Goal: Transaction & Acquisition: Book appointment/travel/reservation

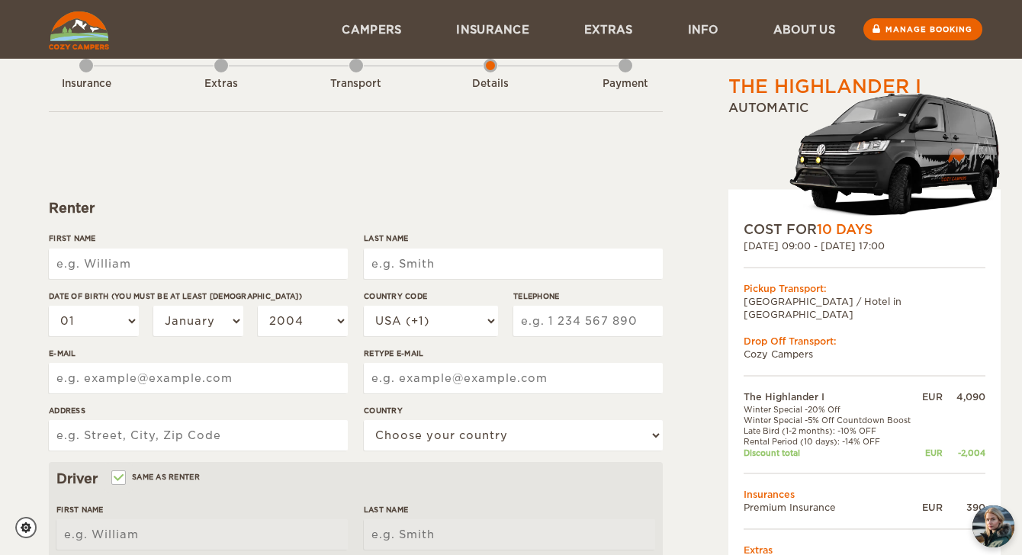
scroll to position [37, 0]
click at [608, 33] on link "Extras" at bounding box center [609, 29] width 104 height 59
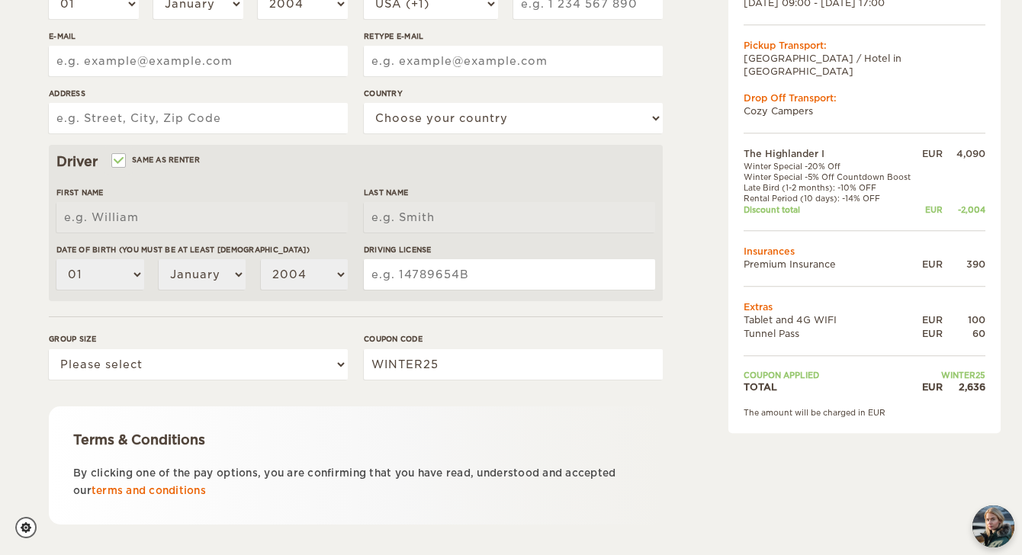
scroll to position [437, 0]
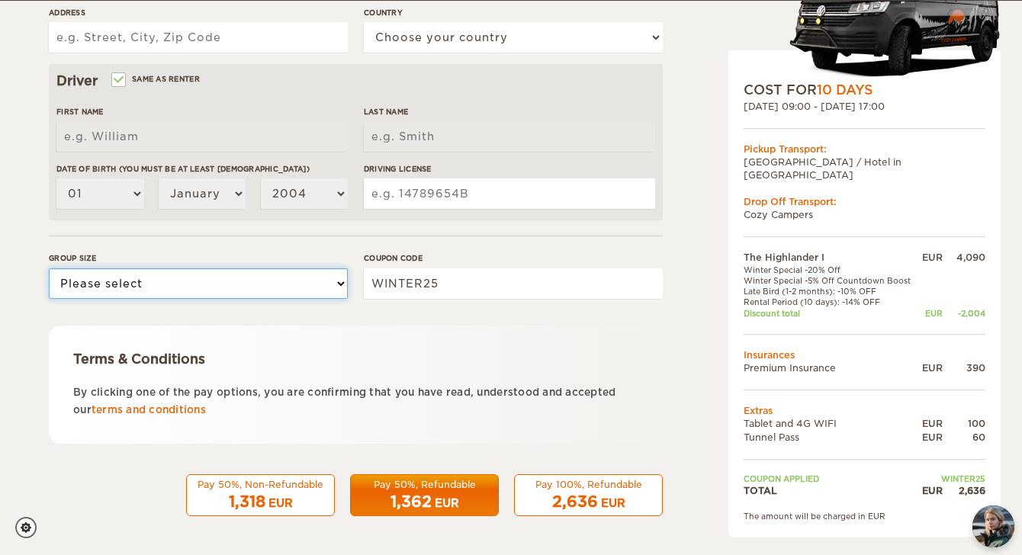
click at [296, 283] on select "Please select 1 2" at bounding box center [198, 284] width 299 height 31
select select "2"
click at [49, 269] on select "Please select 1 2" at bounding box center [198, 284] width 299 height 31
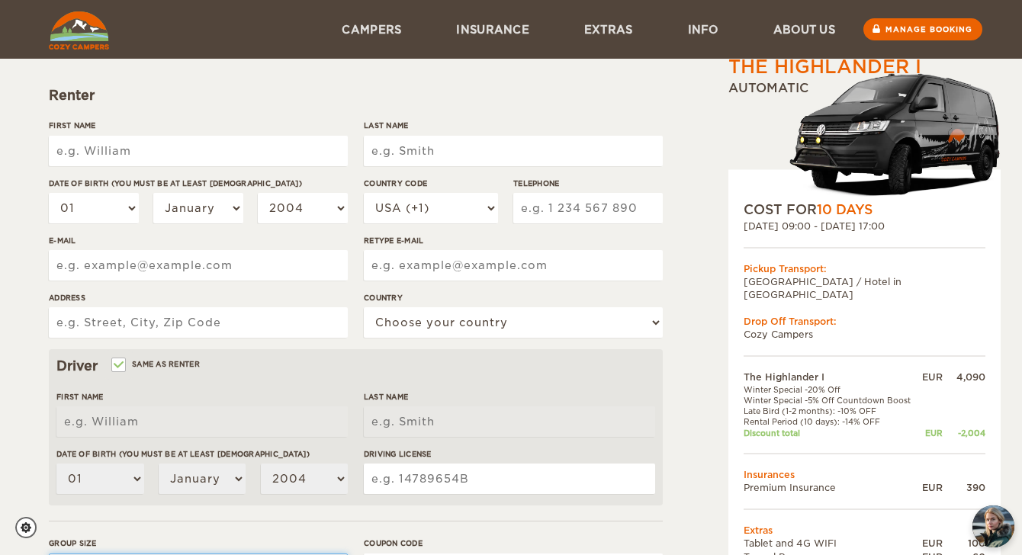
scroll to position [131, 0]
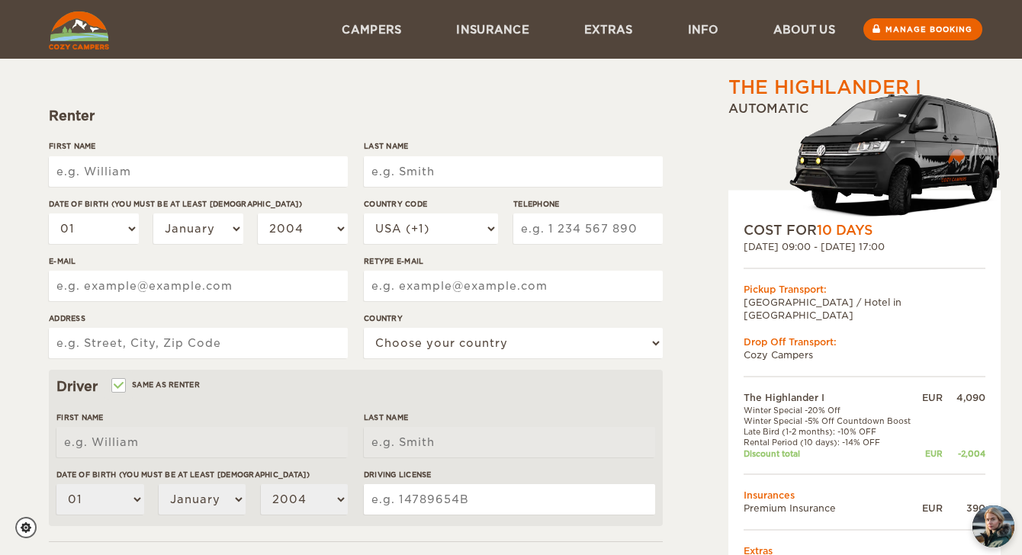
click at [189, 178] on input "First Name" at bounding box center [198, 171] width 299 height 31
type input "Timothy"
click at [406, 172] on input "Last Name" at bounding box center [513, 171] width 299 height 31
type input "Kloete"
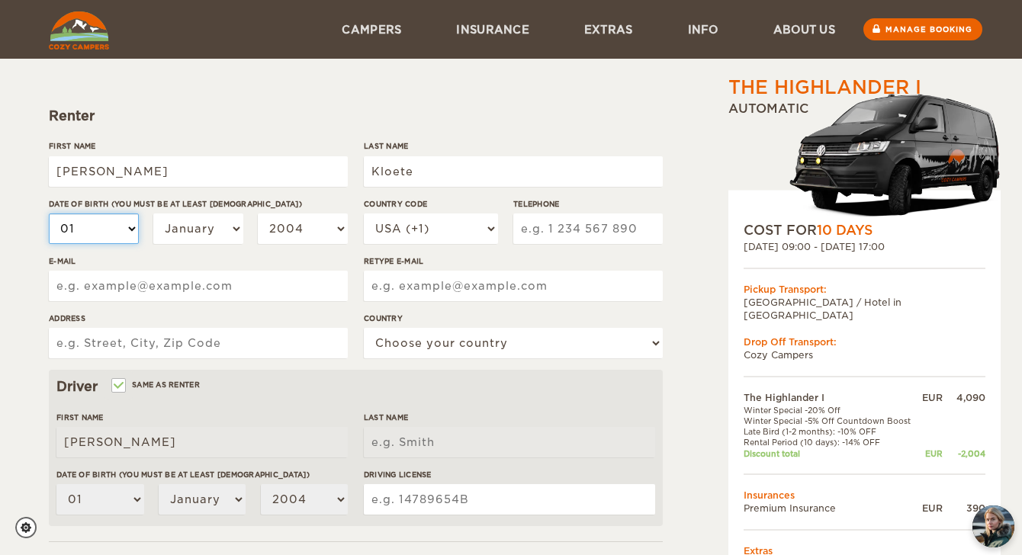
type input "Kloete"
click at [107, 230] on select "01 02 03 04 05 06 07 08 09 10 11 12 13 14 15 16 17 18 19 20 21 22 23 24 25 26 2…" at bounding box center [94, 229] width 90 height 31
select select "21"
click at [49, 214] on select "01 02 03 04 05 06 07 08 09 10 11 12 13 14 15 16 17 18 19 20 21 22 23 24 25 26 2…" at bounding box center [94, 229] width 90 height 31
select select "21"
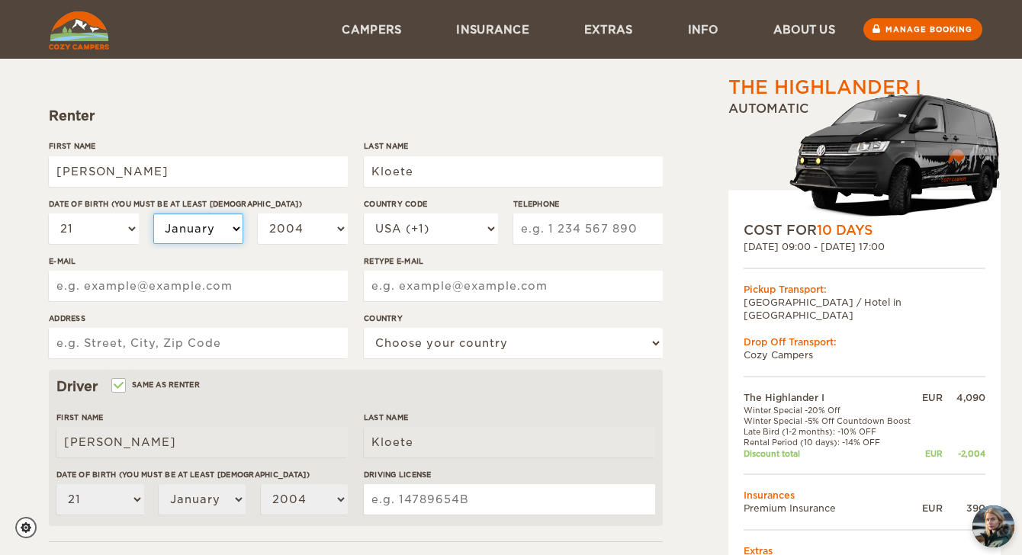
click at [189, 237] on select "January February March April May June July August September October November De…" at bounding box center [198, 229] width 90 height 31
select select "10"
click at [153, 214] on select "January February March April May June July August September October November De…" at bounding box center [198, 229] width 90 height 31
select select "10"
click at [311, 230] on select "2004 2003 2002 2001 2000 1999 1998 1997 1996 1995 1994 1993 1992 1991 1990 1989…" at bounding box center [303, 229] width 90 height 31
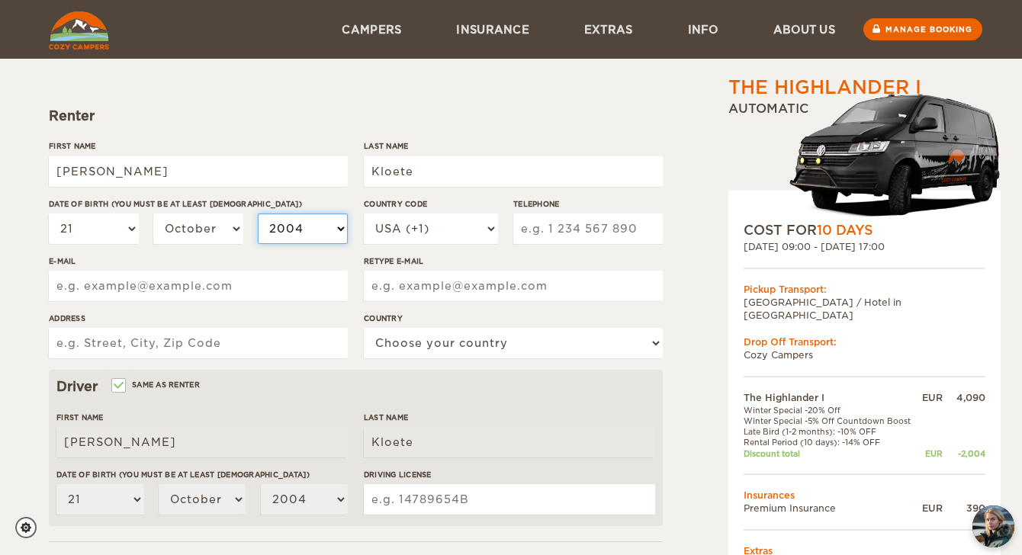
select select "1991"
click at [258, 214] on select "2004 2003 2002 2001 2000 1999 1998 1997 1996 1995 1994 1993 1992 1991 1990 1989…" at bounding box center [303, 229] width 90 height 31
select select "1991"
click at [111, 228] on select "01 02 03 04 05 06 07 08 09 10 11 12 13 14 15 16 17 18 19 20 21 22 23 24 25 26 2…" at bounding box center [94, 229] width 90 height 31
select select "24"
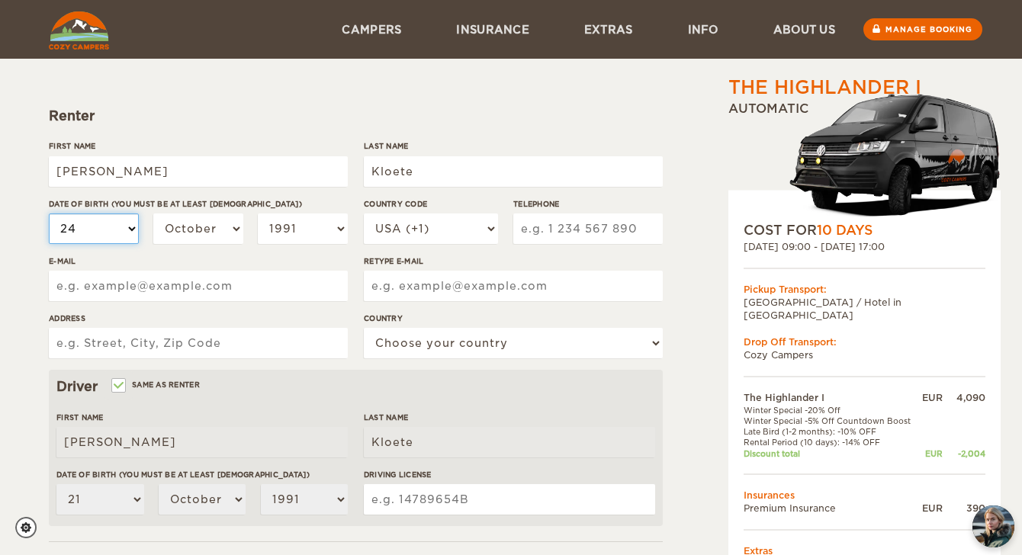
click at [49, 214] on select "01 02 03 04 05 06 07 08 09 10 11 12 13 14 15 16 17 18 19 20 21 22 23 24 25 26 2…" at bounding box center [94, 229] width 90 height 31
select select "24"
click at [597, 227] on input "Telephone" at bounding box center [588, 229] width 150 height 31
type input "5"
type input "6154785330"
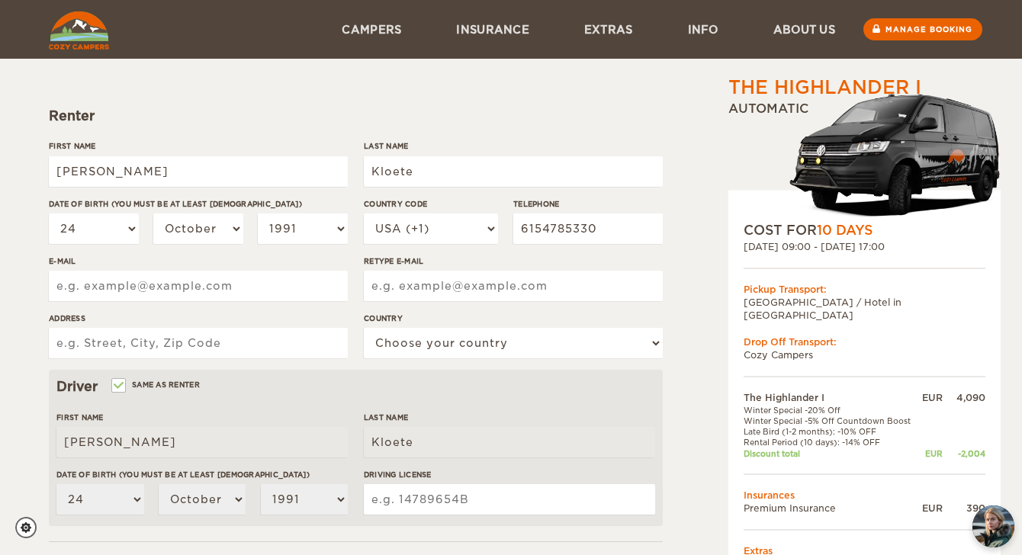
click at [662, 253] on div "Telephone 6154785330" at bounding box center [588, 226] width 150 height 57
click at [184, 285] on input "E-mail" at bounding box center [198, 286] width 299 height 31
type input "katherine.whitaker7@gmail.com"
type input "2737 Gossett Trail"
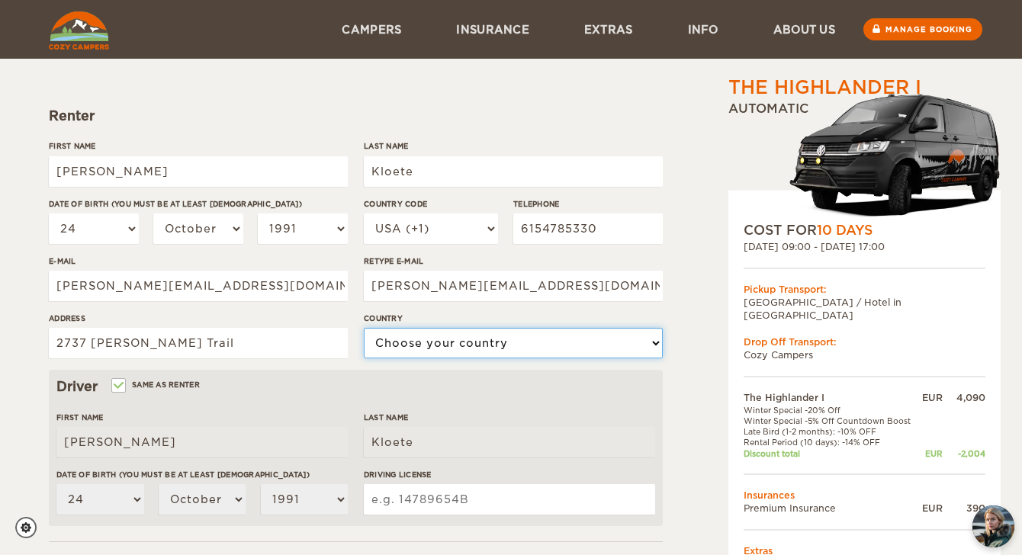
select select "222"
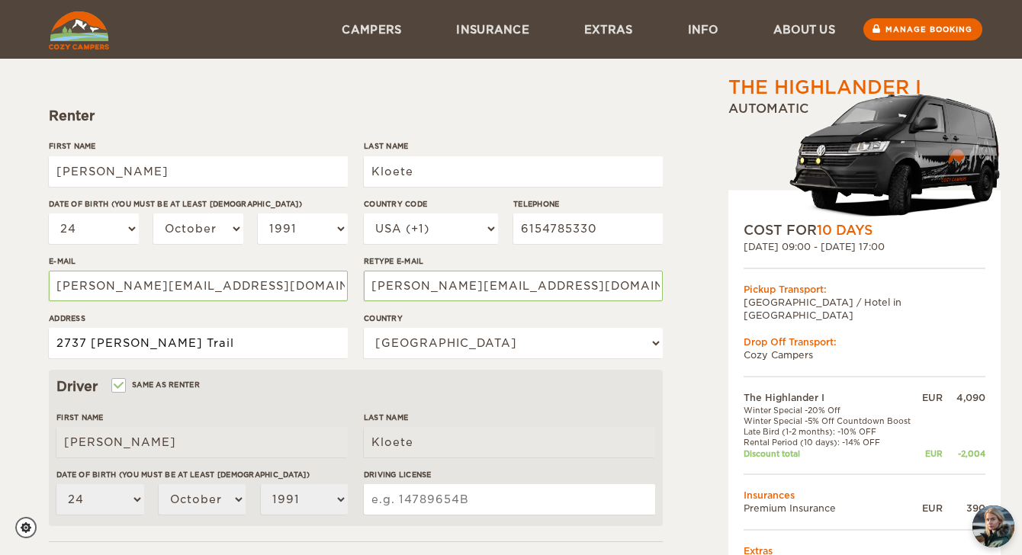
drag, startPoint x: 208, startPoint y: 339, endPoint x: 37, endPoint y: 322, distance: 171.7
click at [37, 333] on div "The Highlander I Expand Collapse Total 2,636 EUR Automatic COST FOR 10 Days 03.…" at bounding box center [511, 365] width 1022 height 992
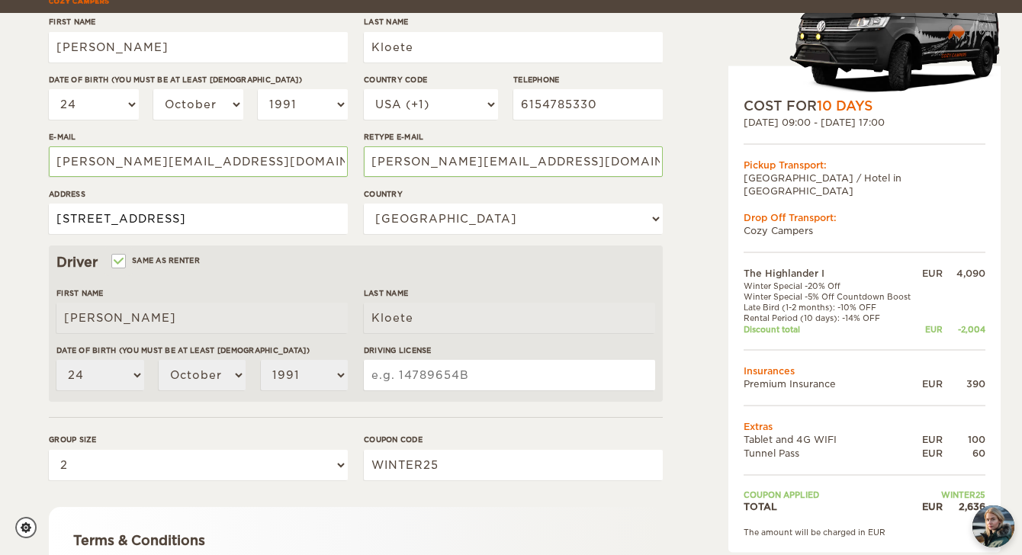
scroll to position [276, 0]
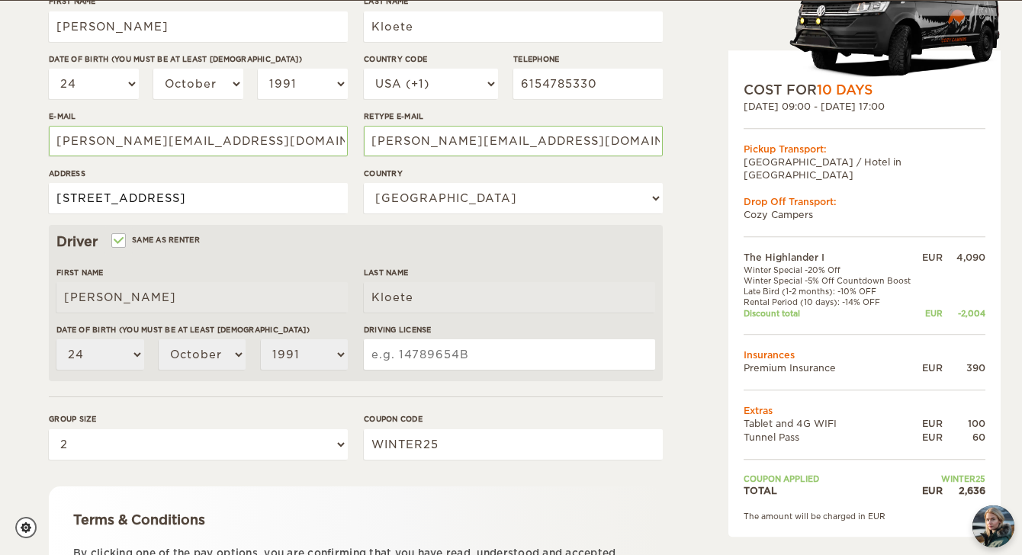
type input "220 Duke Street"
click at [459, 358] on input "Driving License" at bounding box center [509, 355] width 291 height 31
type input "110608764"
click at [695, 325] on div "The Highlander I Expand Collapse Total 2,636 EUR Automatic COST FOR 10 Days 03.…" at bounding box center [825, 249] width 295 height 903
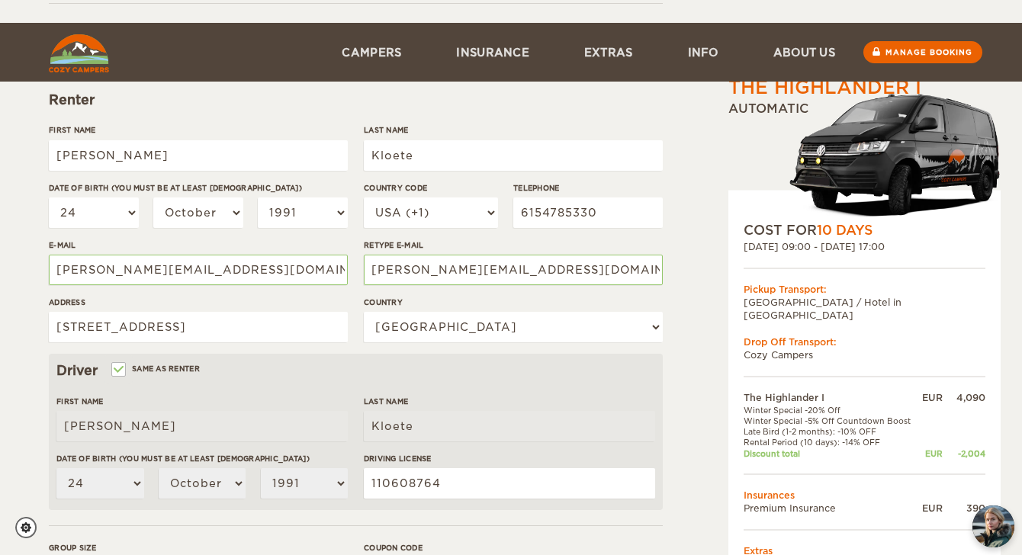
scroll to position [437, 0]
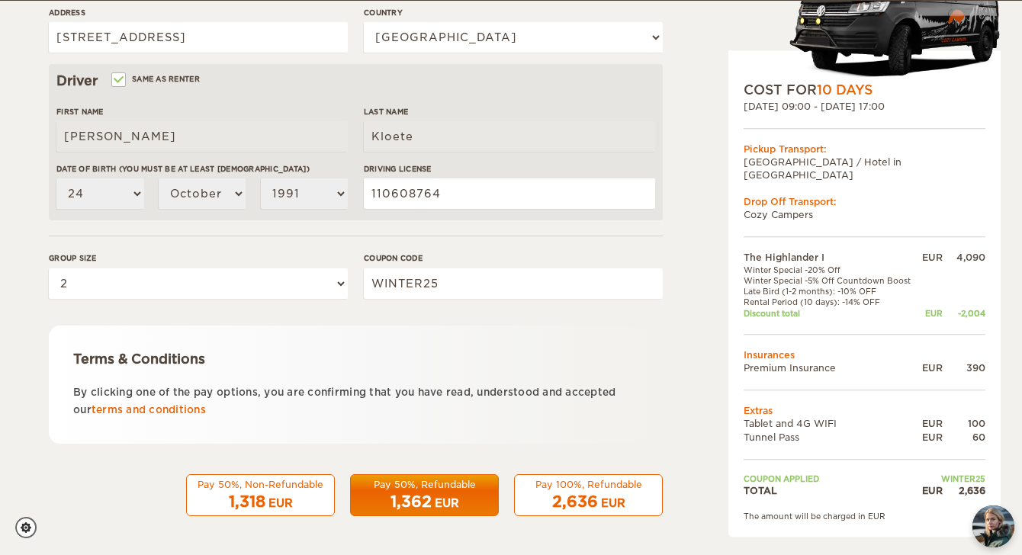
click at [424, 495] on span "1,362" at bounding box center [411, 502] width 41 height 18
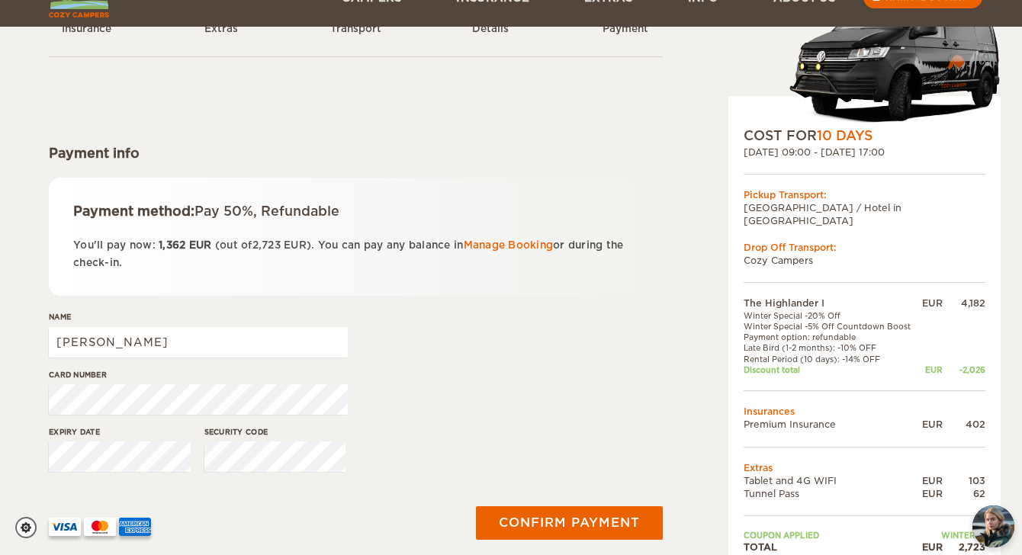
scroll to position [132, 0]
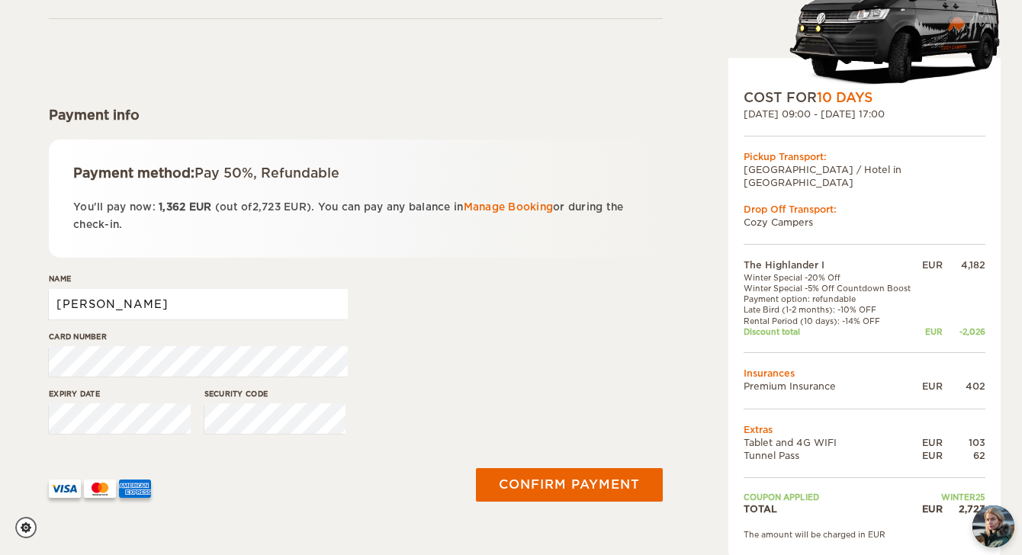
click at [158, 308] on input "Timothy" at bounding box center [198, 304] width 299 height 31
type input "T"
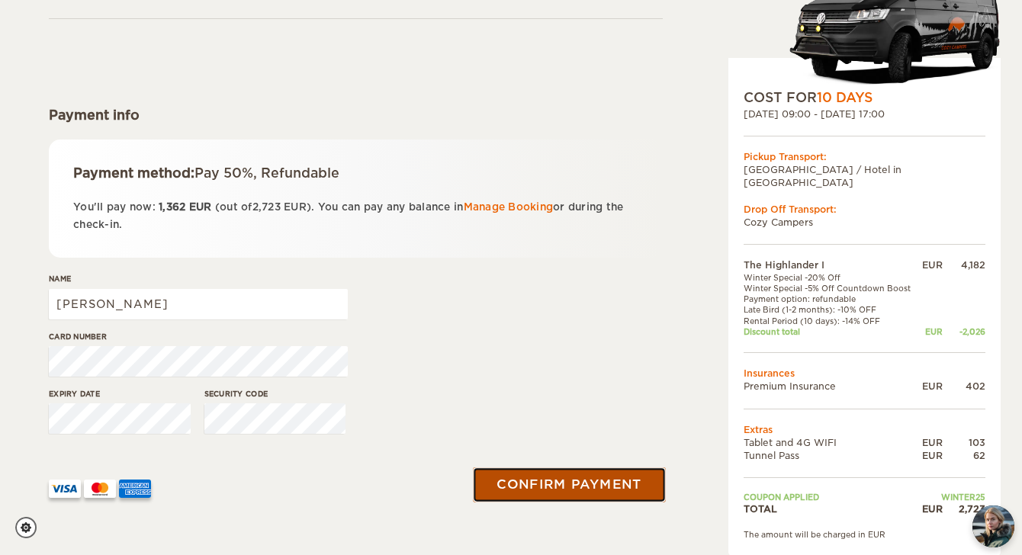
click at [539, 478] on button "Confirm payment" at bounding box center [569, 485] width 192 height 34
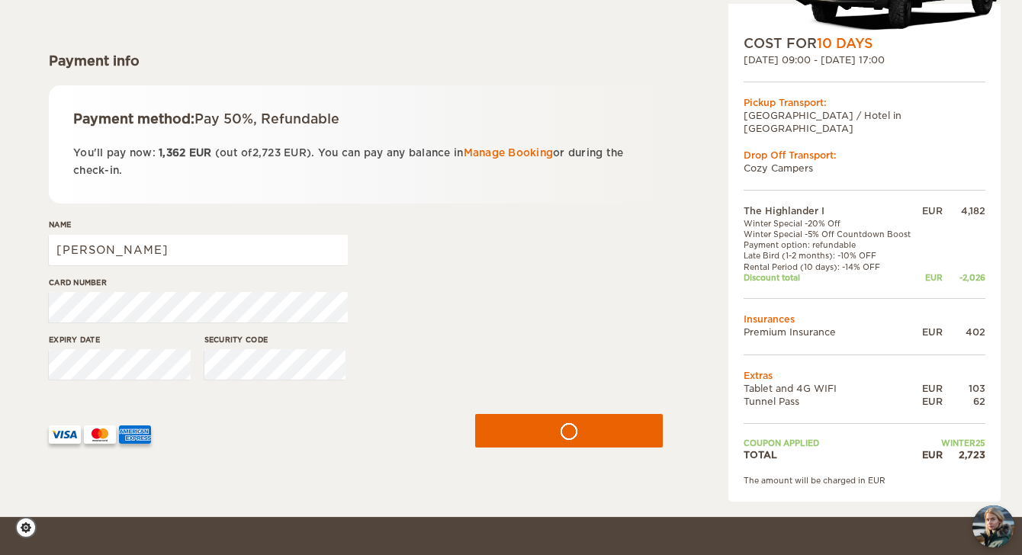
scroll to position [193, 0]
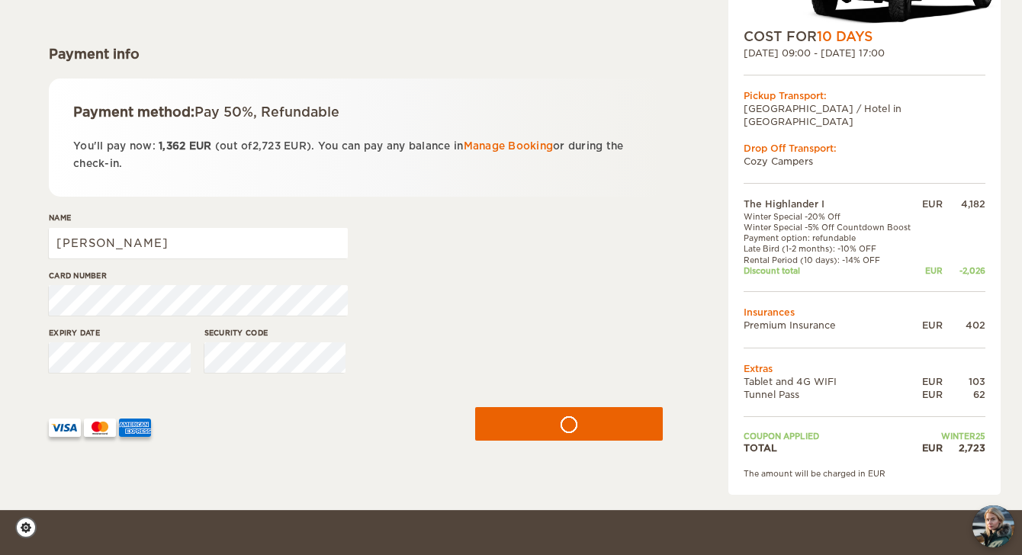
click at [20, 292] on div "The Highlander I Expand Collapse Total 2,723 EUR Automatic COST FOR 10 Days 03.…" at bounding box center [511, 158] width 1022 height 703
click at [86, 237] on input "Katherine Whitaker" at bounding box center [198, 243] width 299 height 31
drag, startPoint x: 187, startPoint y: 246, endPoint x: 0, endPoint y: 246, distance: 186.9
click at [0, 246] on div "The Highlander I Expand Collapse Total 2,723 EUR Automatic COST FOR 10 Days 03.…" at bounding box center [511, 158] width 1022 height 703
type input "Timothy Kloete"
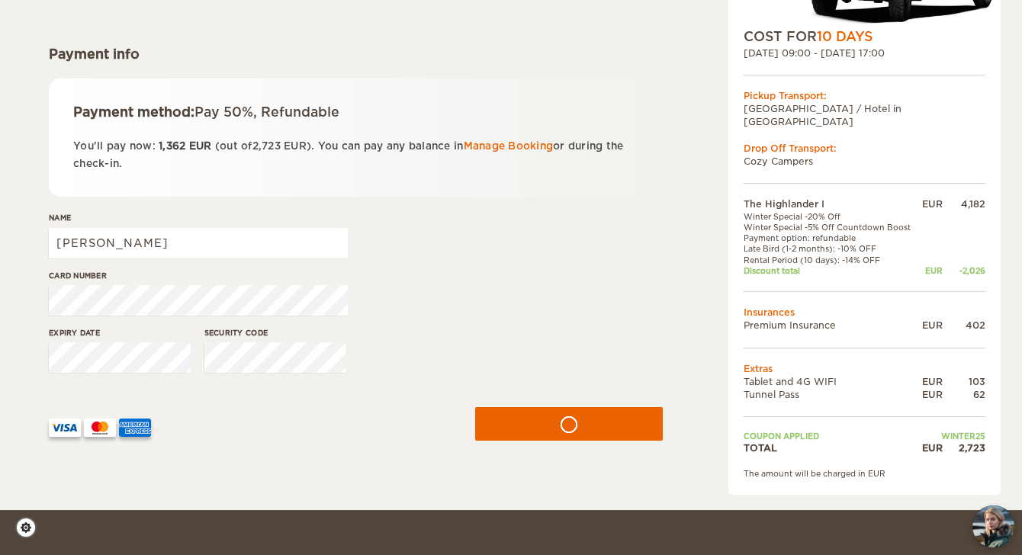
click at [411, 489] on div "The Highlander I Expand Collapse Total 2,723 EUR Automatic COST FOR 10 Days 03.…" at bounding box center [511, 158] width 1022 height 703
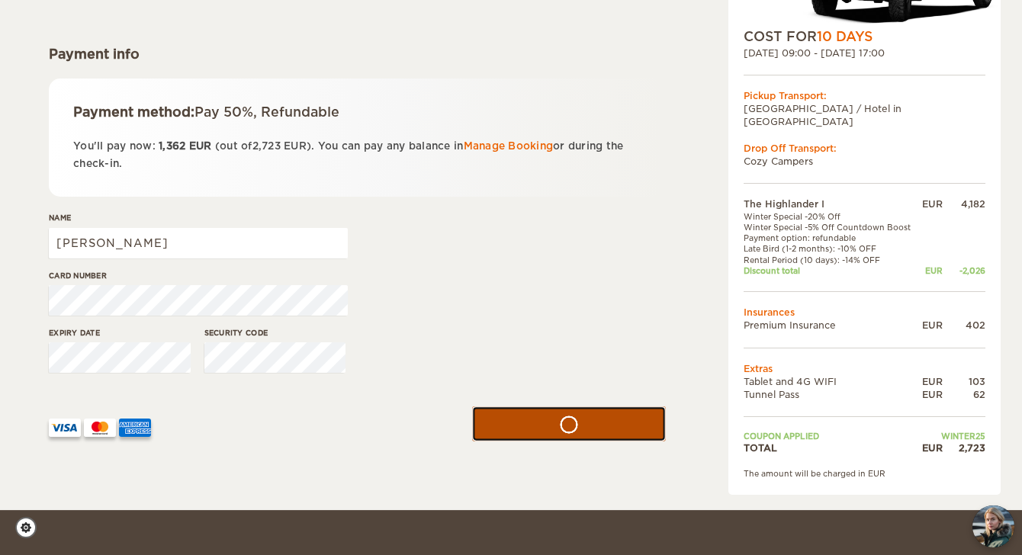
click at [590, 431] on button "submit" at bounding box center [569, 424] width 194 height 34
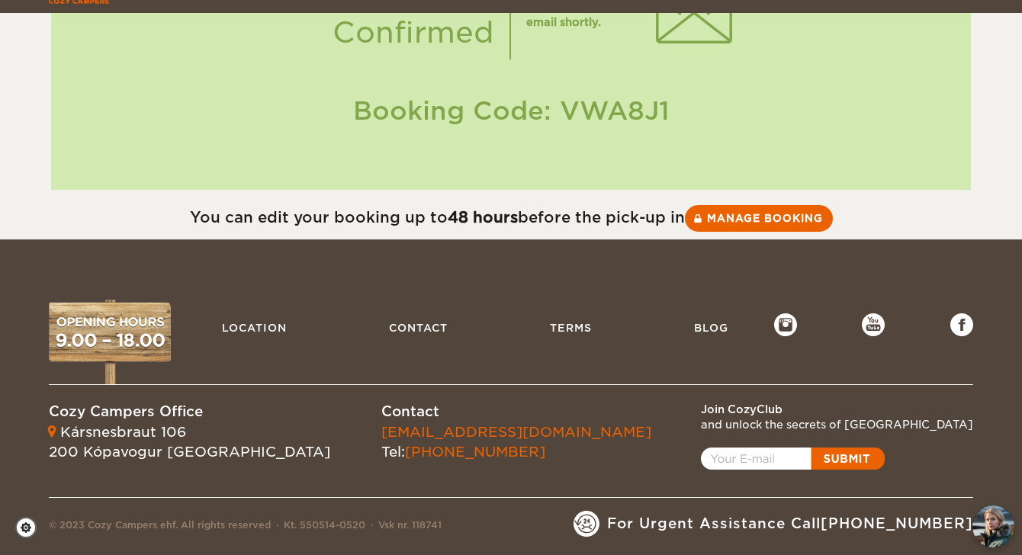
scroll to position [195, 0]
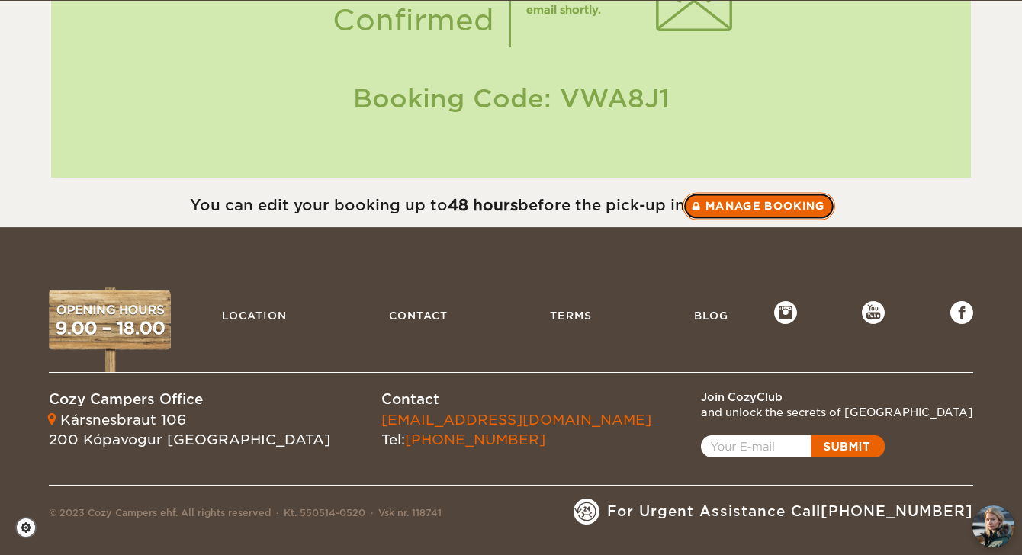
click at [772, 197] on link "Manage booking" at bounding box center [759, 205] width 153 height 27
drag, startPoint x: 671, startPoint y: 91, endPoint x: 563, endPoint y: 97, distance: 107.7
click at [563, 97] on div "Booking Code: VWA8J1" at bounding box center [511, 99] width 890 height 36
copy div "VWA8J1"
click at [729, 211] on link "Manage booking" at bounding box center [759, 205] width 153 height 27
